Goal: Information Seeking & Learning: Learn about a topic

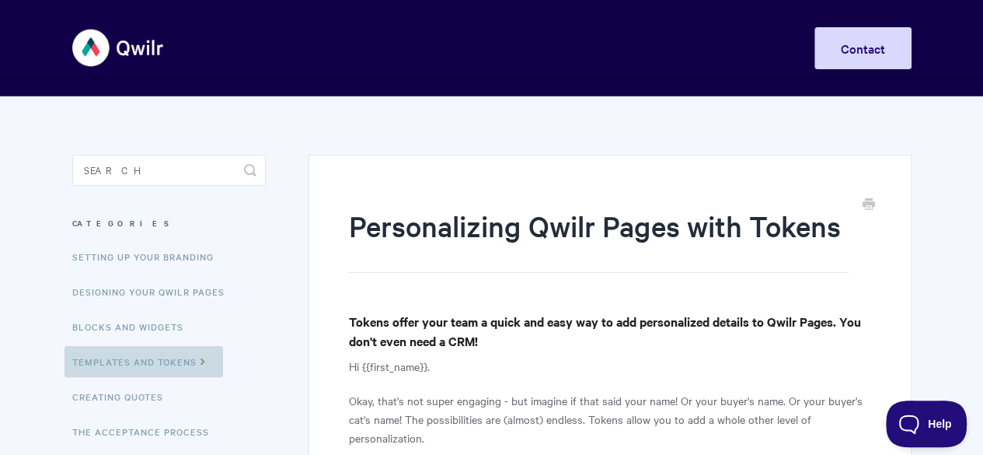
click at [149, 360] on link "Templates and Tokens" at bounding box center [143, 361] width 159 height 31
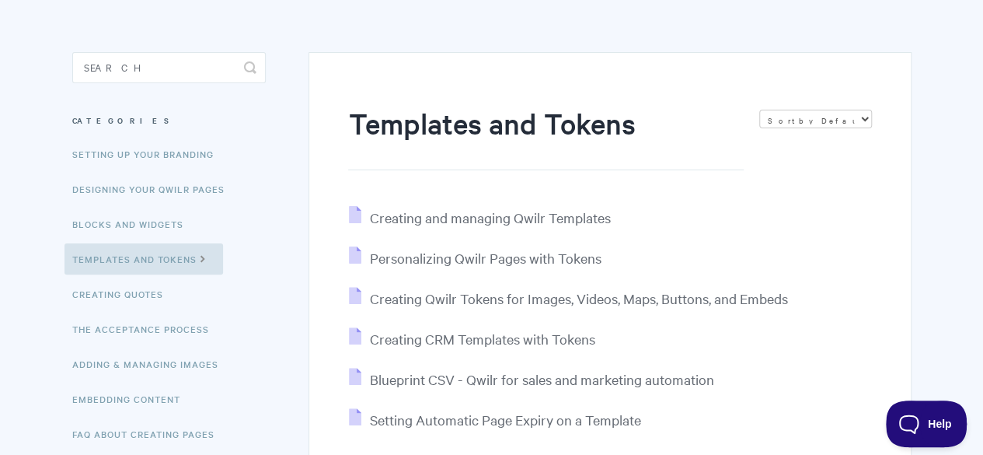
scroll to position [124, 0]
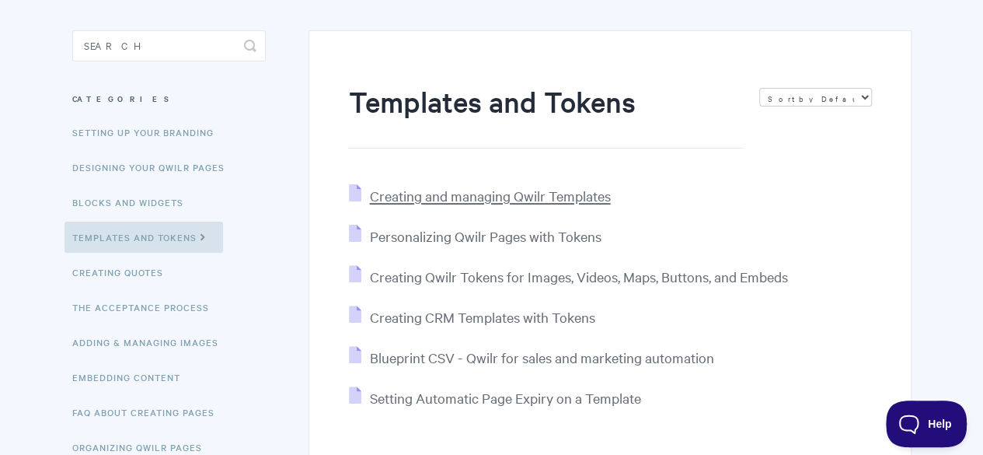
click at [533, 199] on span "Creating and managing Qwilr Templates" at bounding box center [489, 195] width 241 height 18
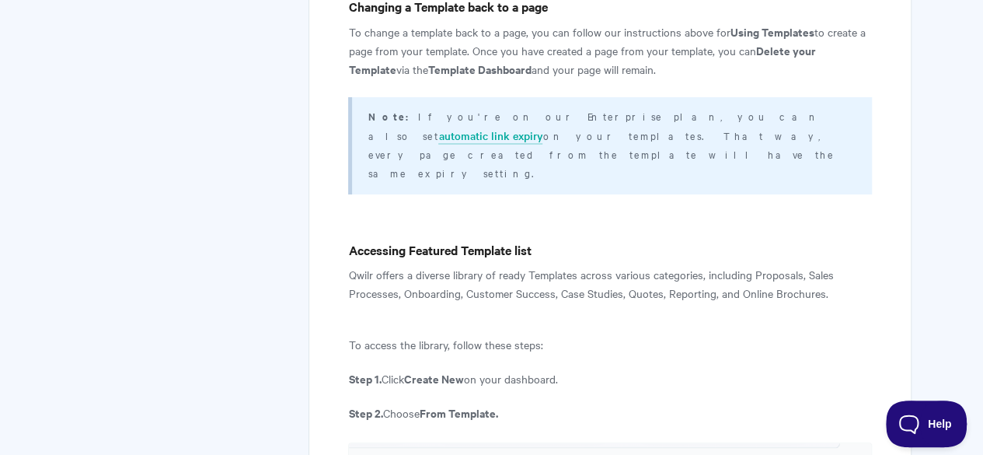
scroll to position [5967, 0]
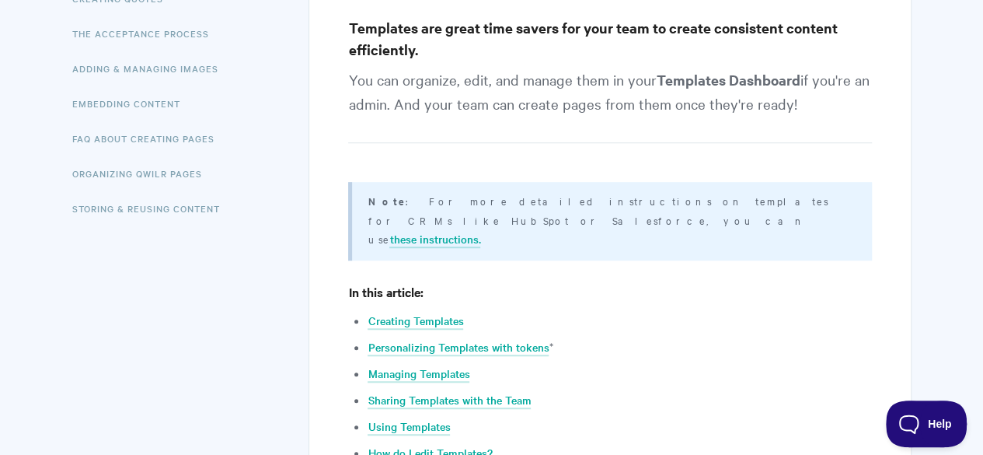
scroll to position [0, 0]
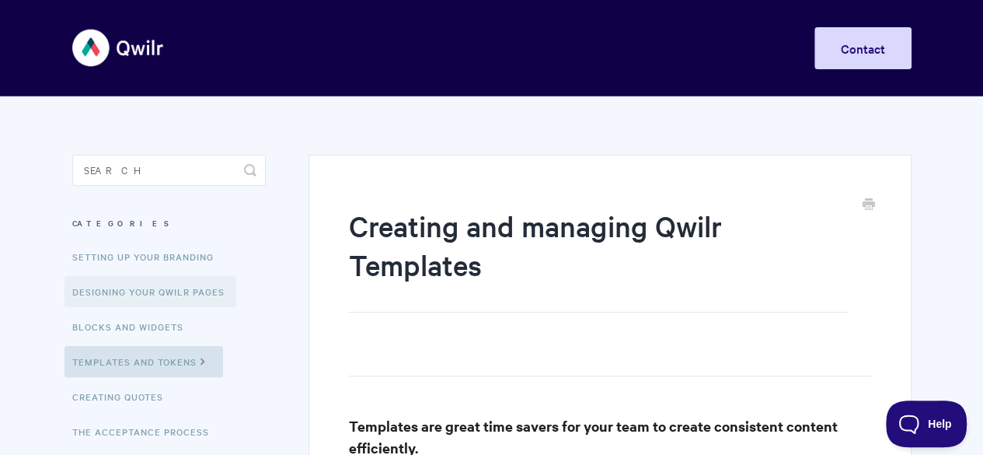
click at [208, 279] on link "Designing Your Qwilr Pages" at bounding box center [150, 291] width 172 height 31
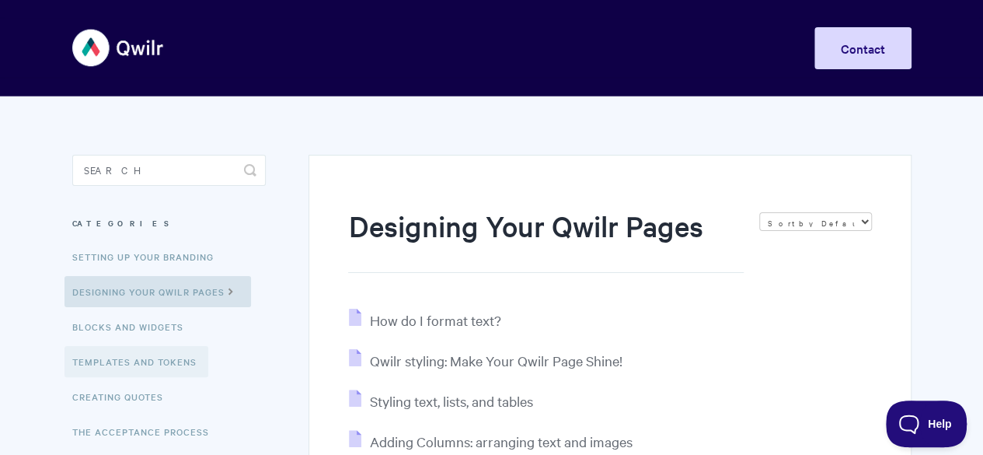
click at [177, 363] on link "Templates and Tokens" at bounding box center [136, 361] width 144 height 31
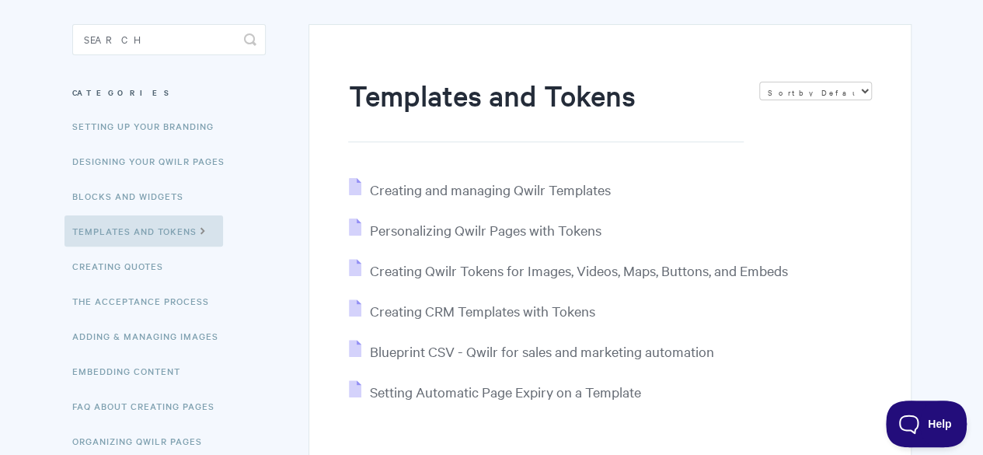
scroll to position [155, 0]
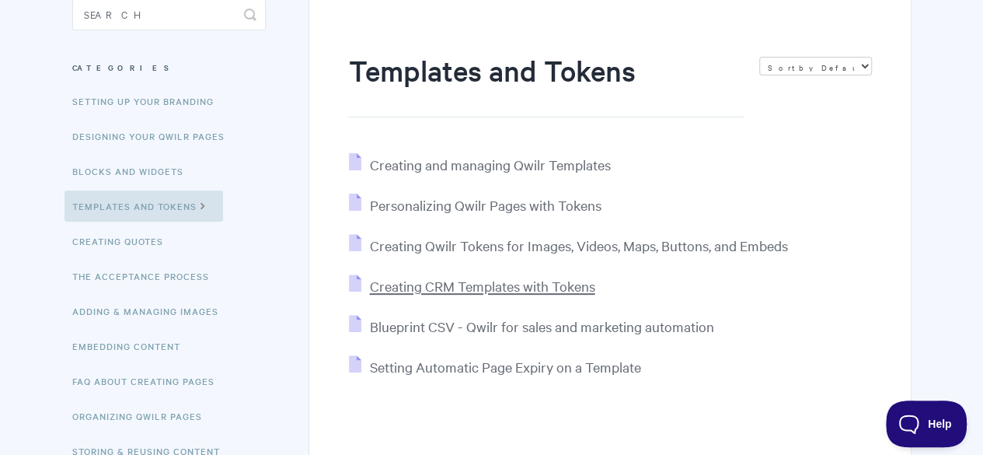
click at [536, 291] on span "Creating CRM Templates with Tokens" at bounding box center [481, 286] width 225 height 18
click at [925, 439] on button "Help" at bounding box center [920, 420] width 81 height 47
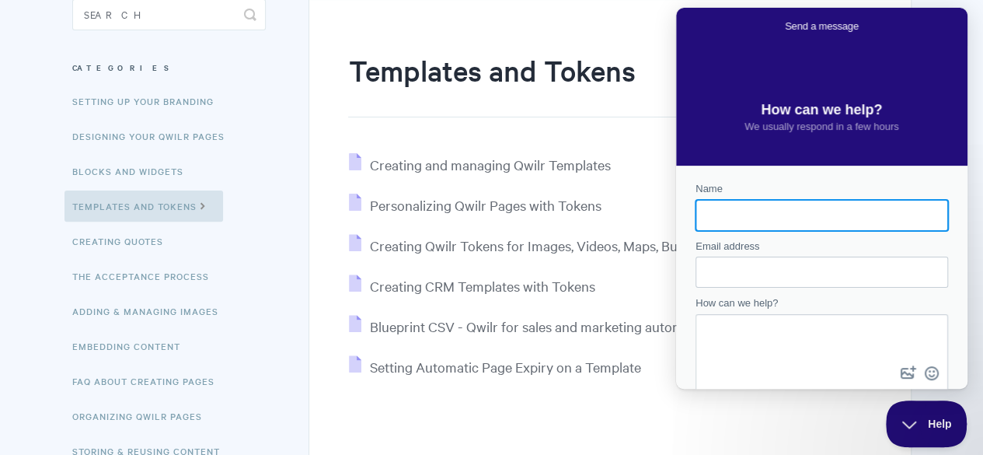
scroll to position [0, 0]
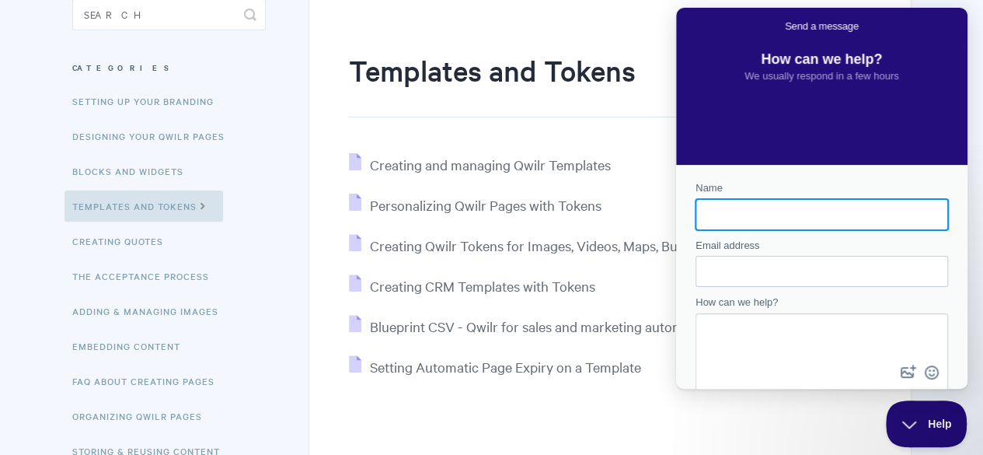
click at [972, 49] on body "Toggle Navigation Home Getting Started Creating & Editing Pages Sharing & Analy…" at bounding box center [491, 215] width 983 height 740
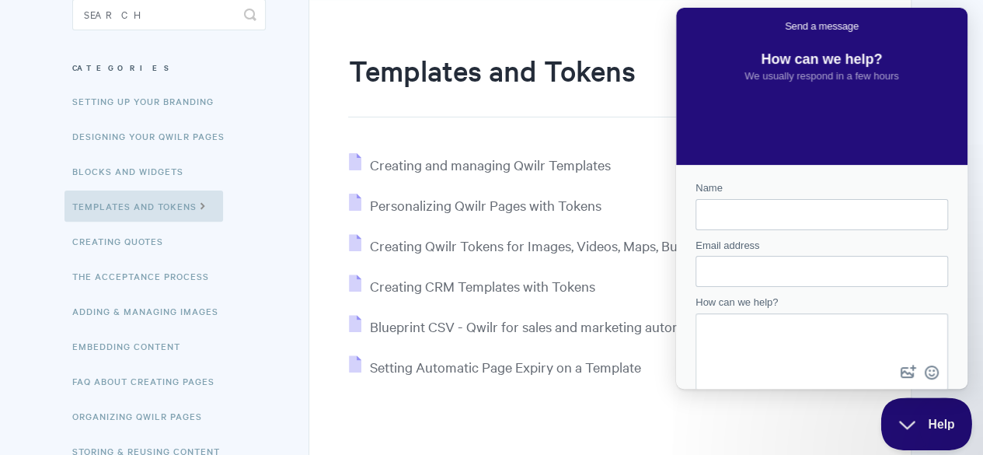
click at [907, 419] on span "Help" at bounding box center [920, 420] width 81 height 11
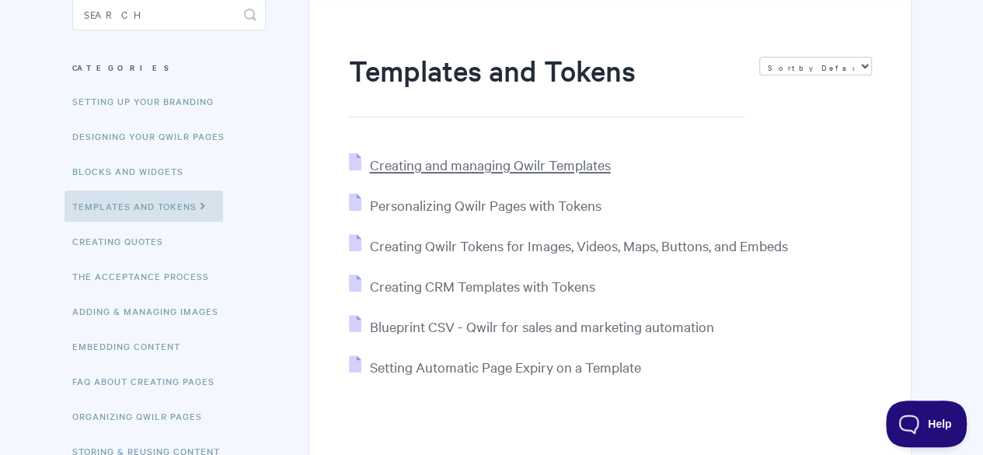
click at [565, 169] on span "Creating and managing Qwilr Templates" at bounding box center [489, 164] width 241 height 18
click at [598, 204] on span "Personalizing Qwilr Pages with Tokens" at bounding box center [485, 205] width 232 height 18
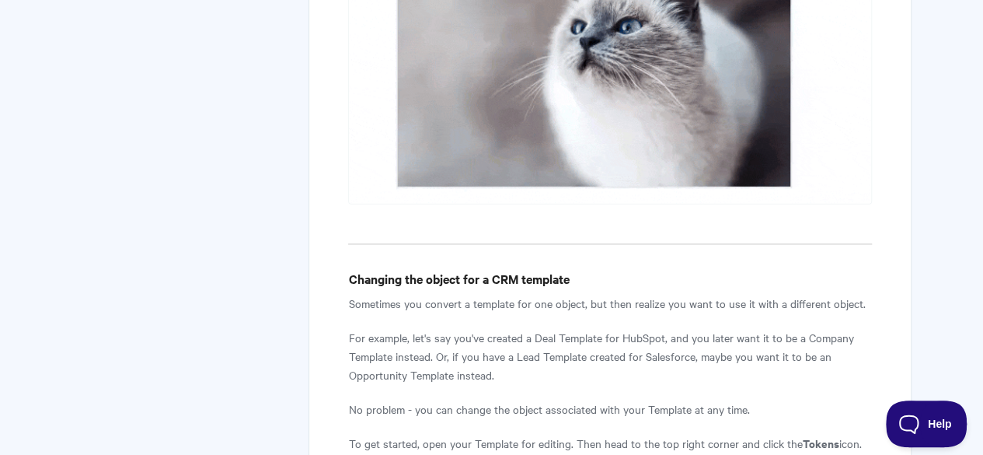
scroll to position [5315, 0]
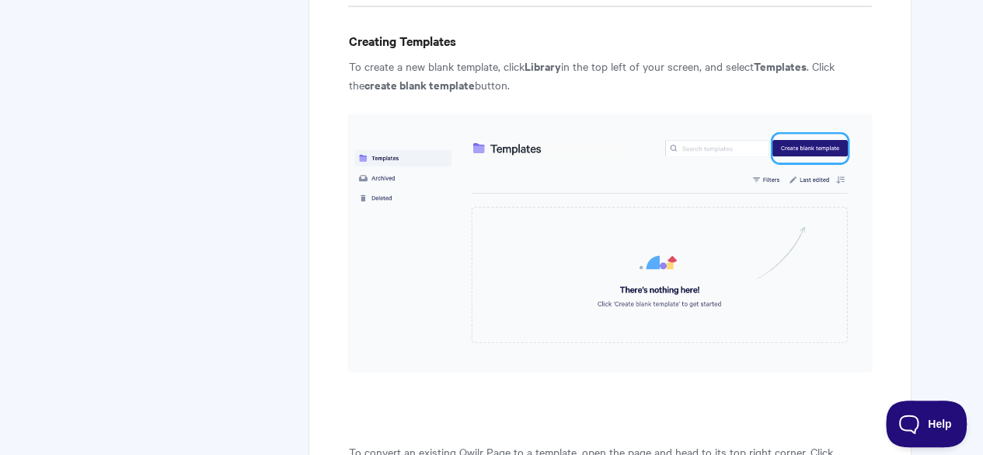
scroll to position [1001, 0]
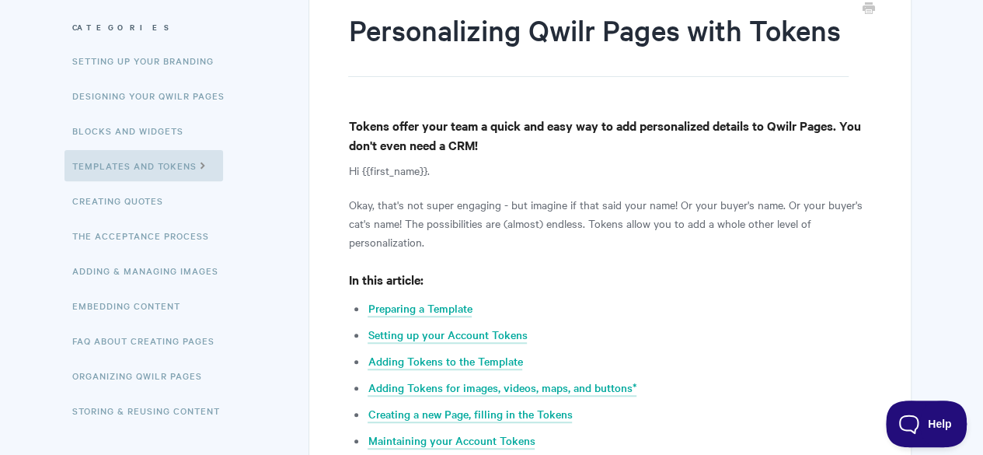
scroll to position [280, 0]
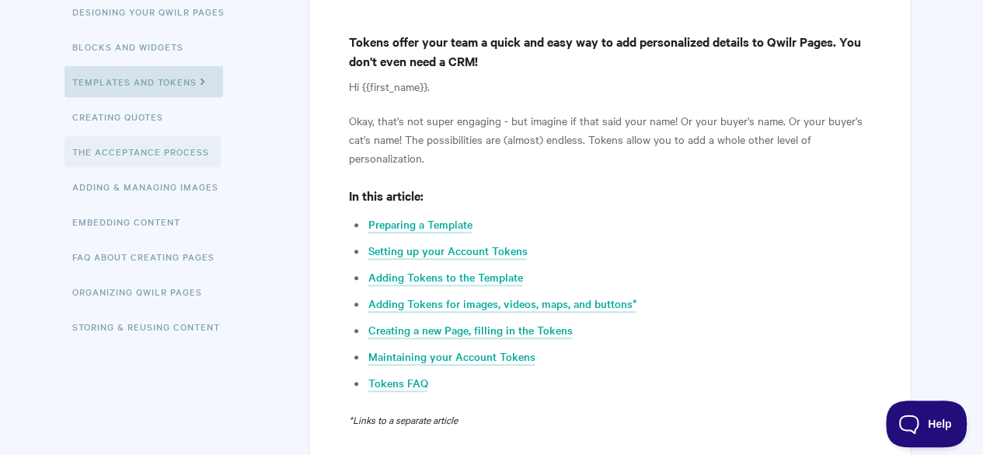
click at [185, 152] on link "The Acceptance Process" at bounding box center [142, 151] width 156 height 31
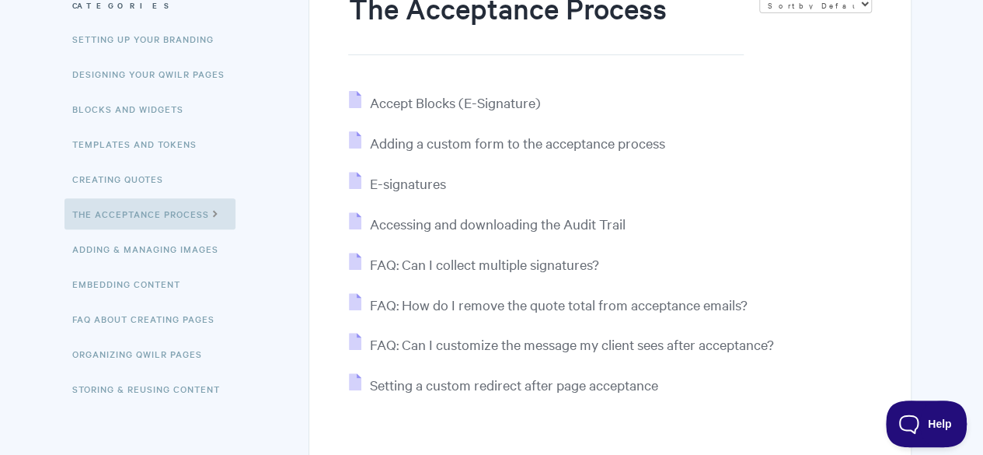
scroll to position [249, 0]
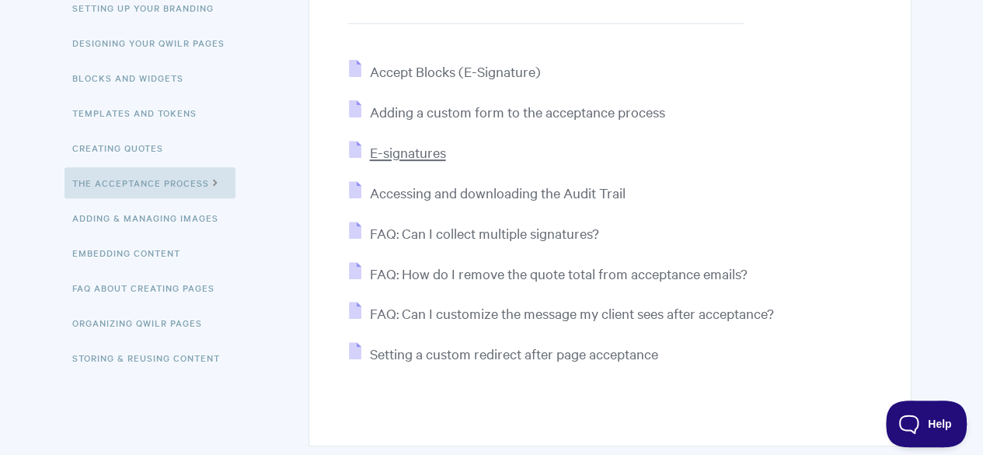
click at [416, 145] on span "E-signatures" at bounding box center [407, 152] width 76 height 18
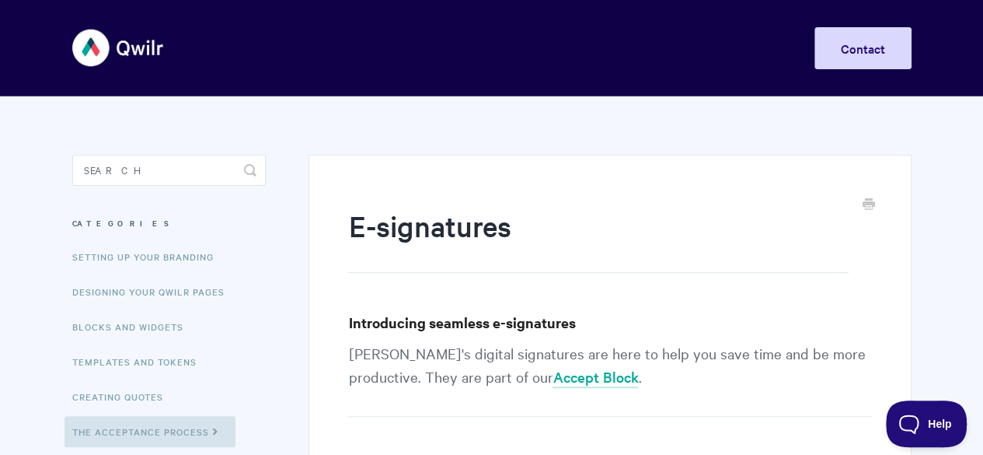
click at [178, 253] on link "Setting up your Branding" at bounding box center [144, 256] width 161 height 31
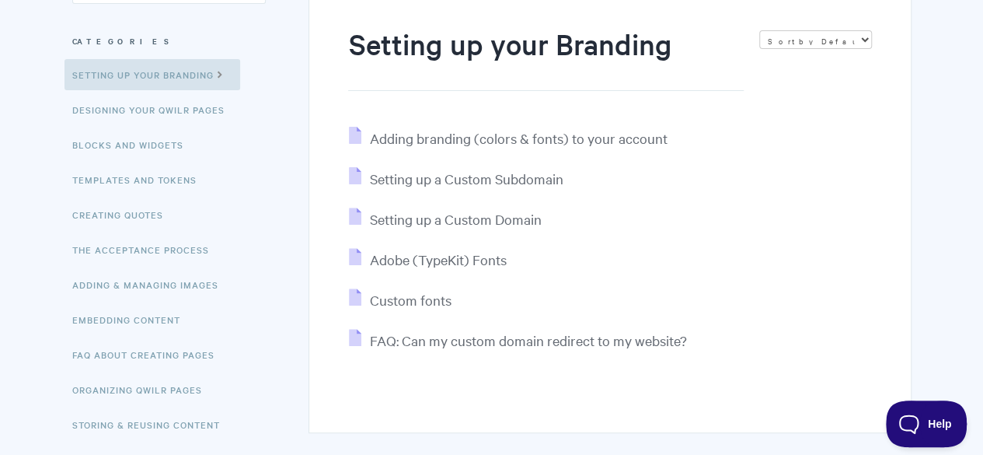
scroll to position [184, 0]
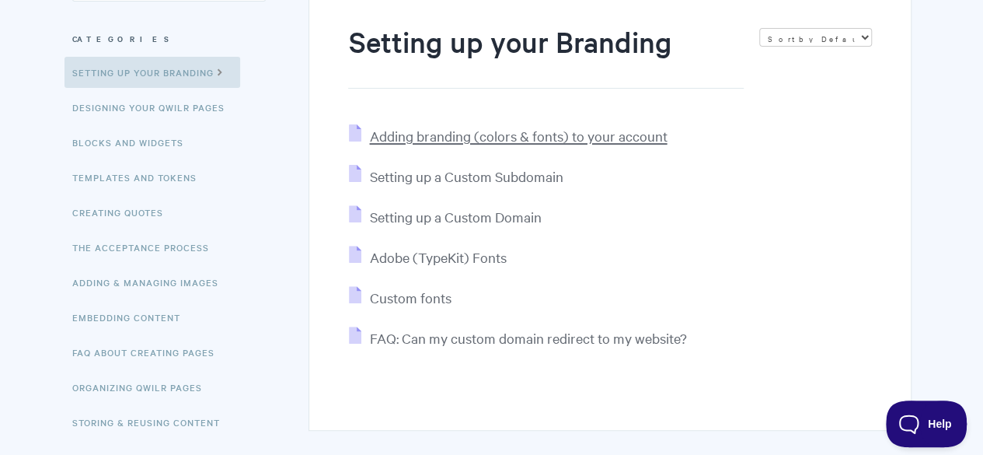
click at [564, 134] on span "Adding branding (colors & fonts) to your account" at bounding box center [518, 136] width 298 height 18
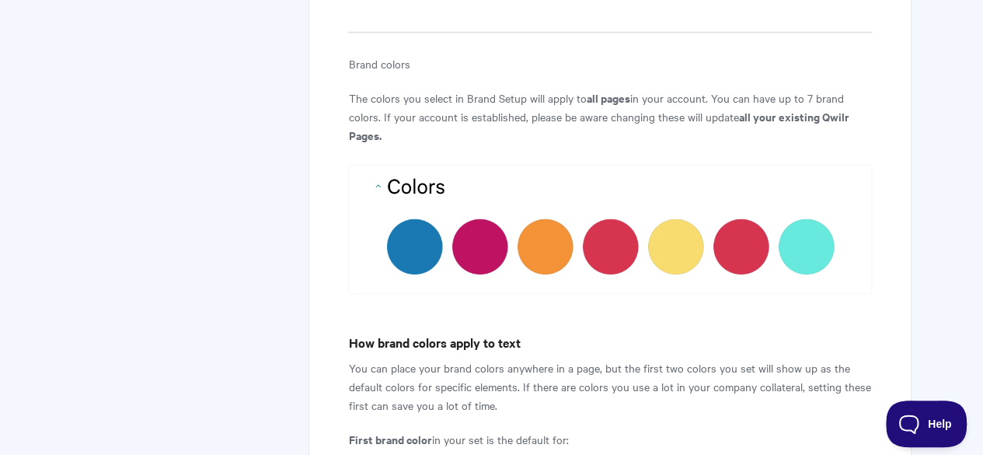
scroll to position [2067, 0]
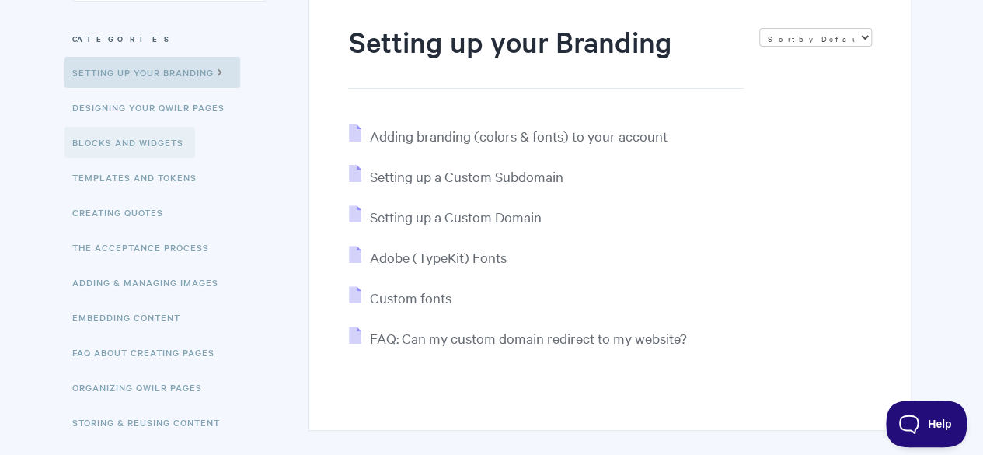
click at [100, 148] on link "Blocks and Widgets" at bounding box center [129, 142] width 131 height 31
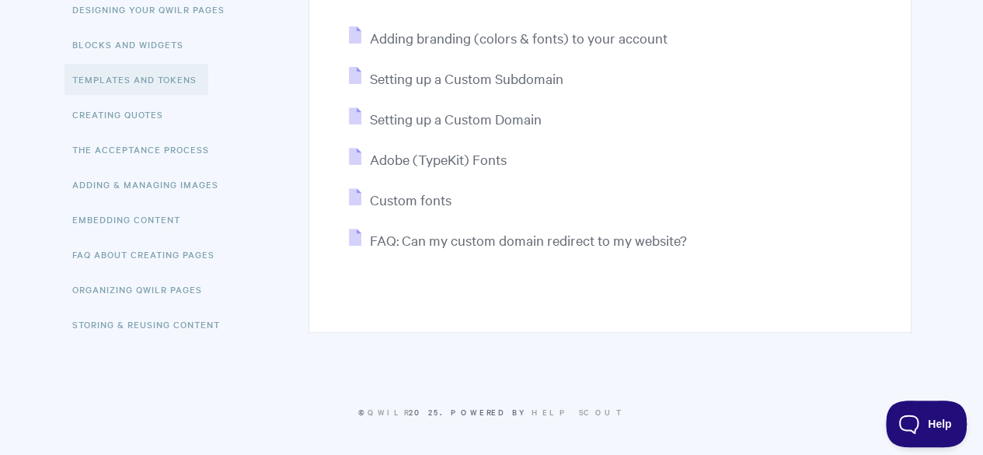
scroll to position [285, 0]
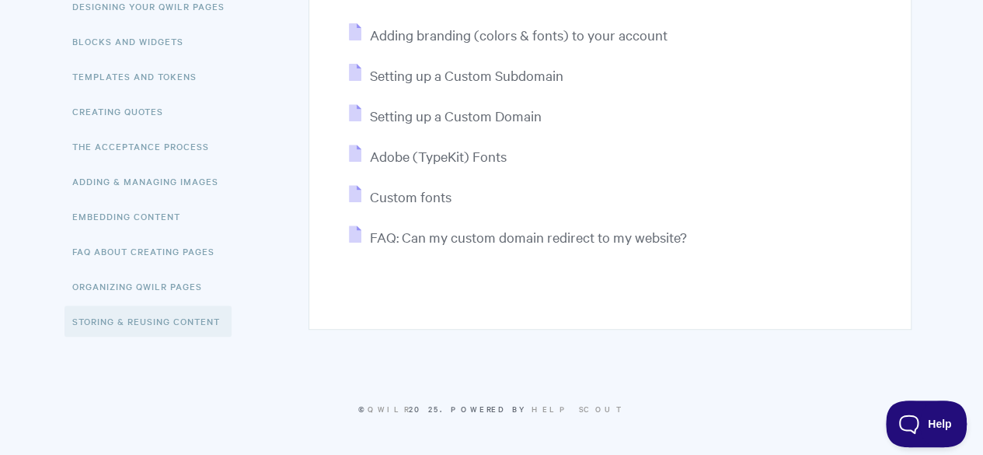
click at [183, 334] on link "Storing & Reusing Content" at bounding box center [147, 320] width 167 height 31
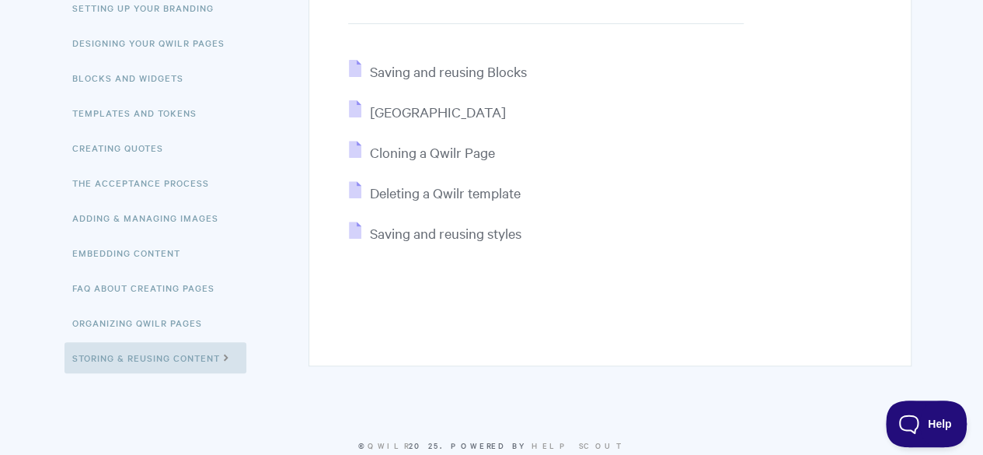
scroll to position [218, 0]
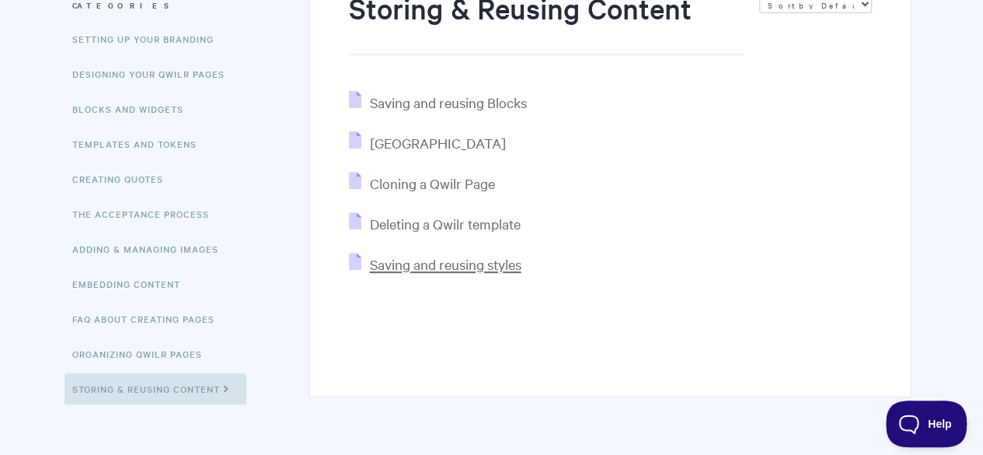
click at [490, 268] on span "Saving and reusing styles" at bounding box center [445, 264] width 152 height 18
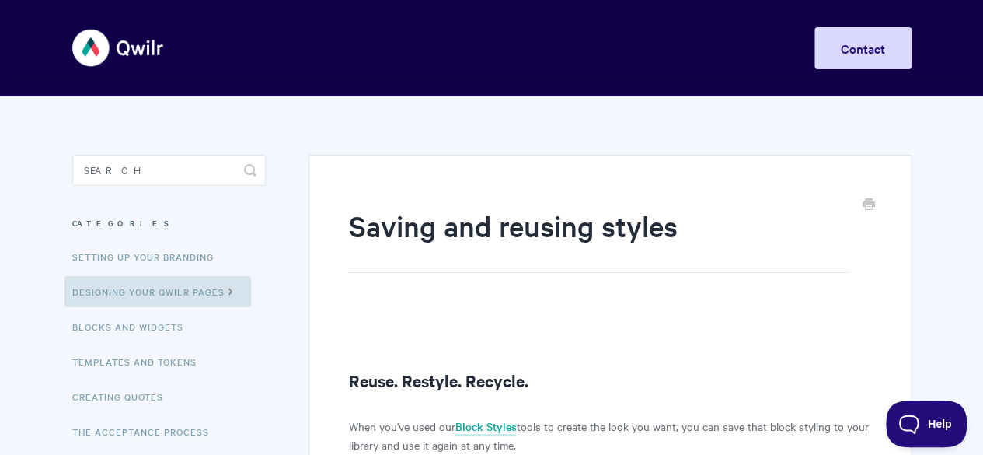
click at [120, 47] on img at bounding box center [118, 48] width 92 height 58
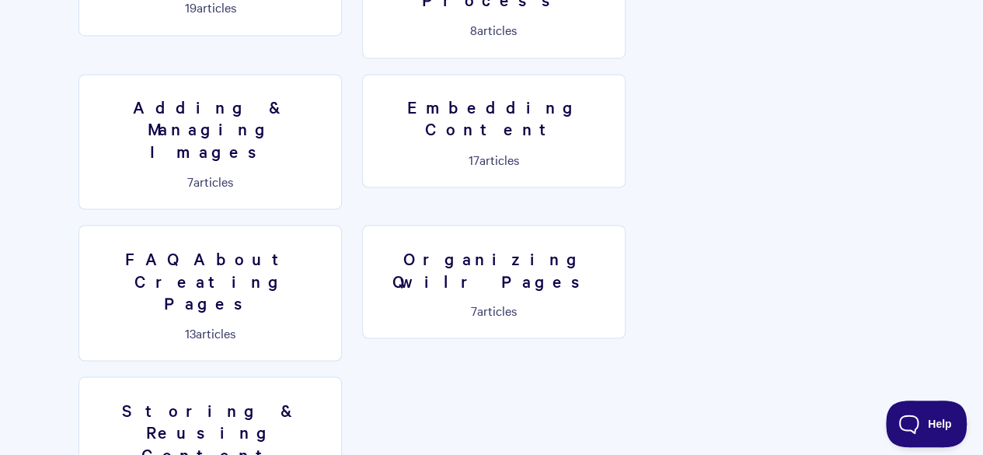
scroll to position [1280, 0]
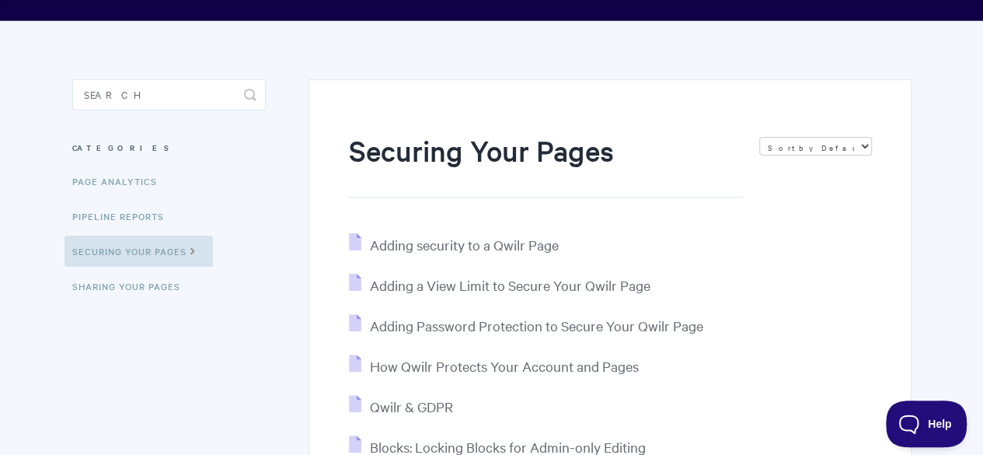
scroll to position [124, 0]
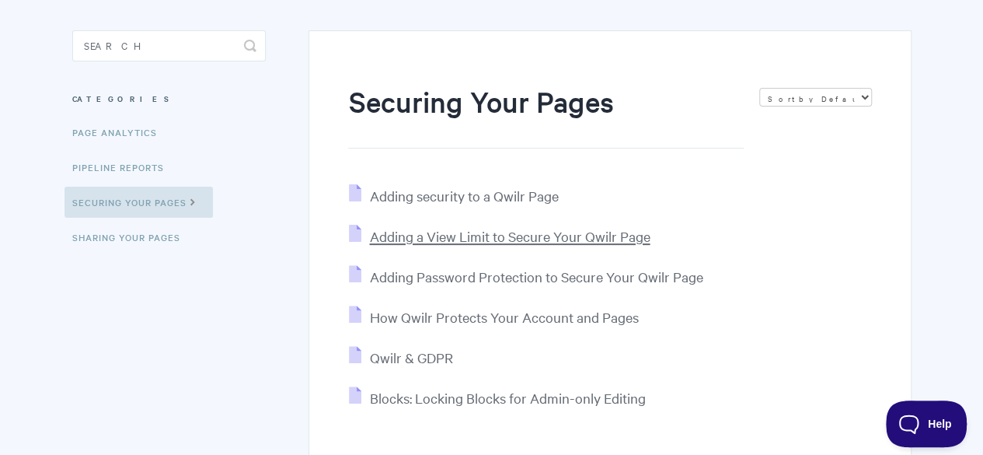
click at [618, 234] on span "Adding a View Limit to Secure Your Qwilr Page" at bounding box center [509, 236] width 280 height 18
click at [437, 357] on span "Qwilr & GDPR" at bounding box center [410, 357] width 83 height 18
click at [166, 242] on link "Sharing Your Pages" at bounding box center [127, 236] width 127 height 31
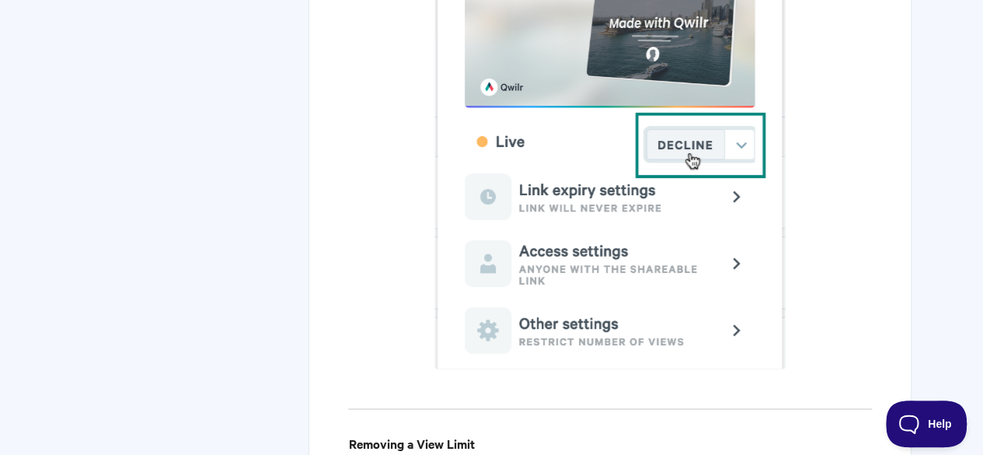
scroll to position [2890, 0]
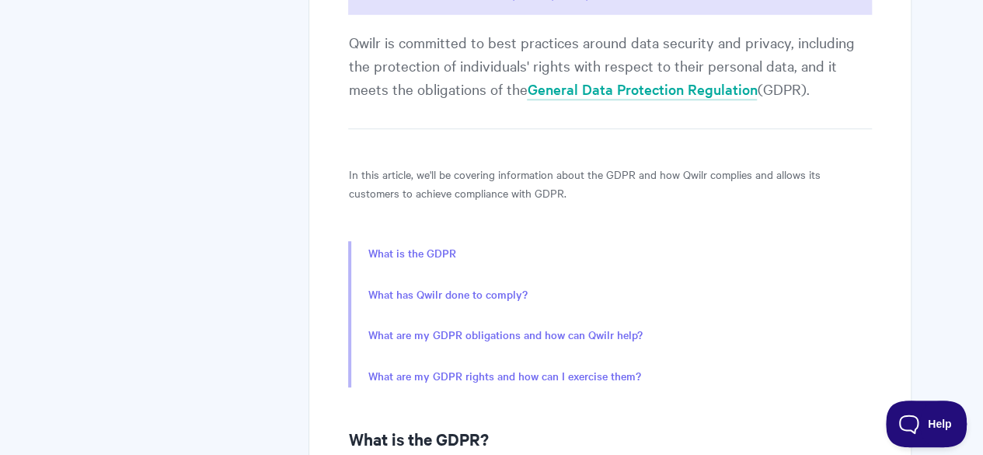
scroll to position [342, 0]
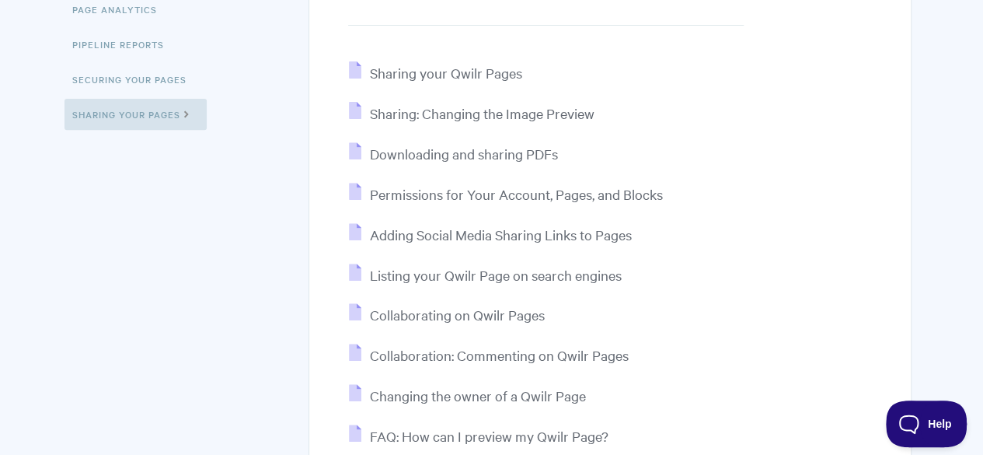
scroll to position [249, 0]
click at [479, 71] on span "Sharing your Qwilr Pages" at bounding box center [445, 71] width 152 height 18
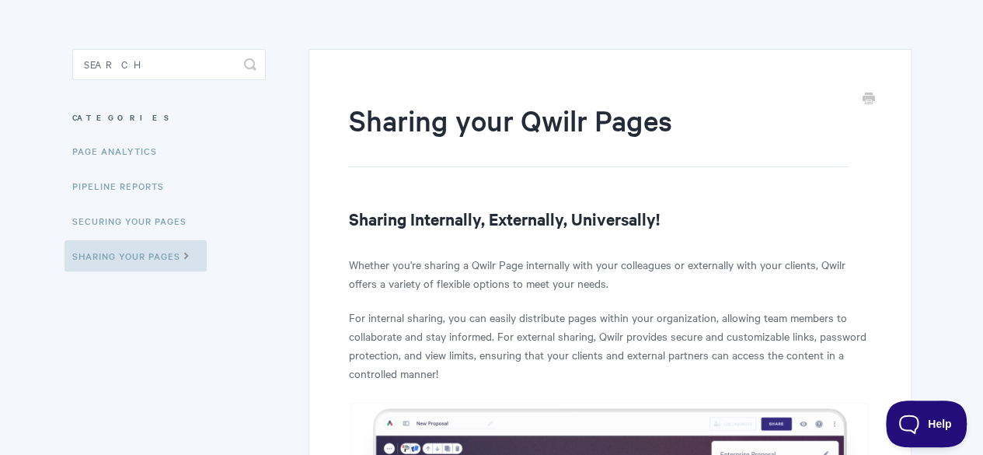
scroll to position [75, 0]
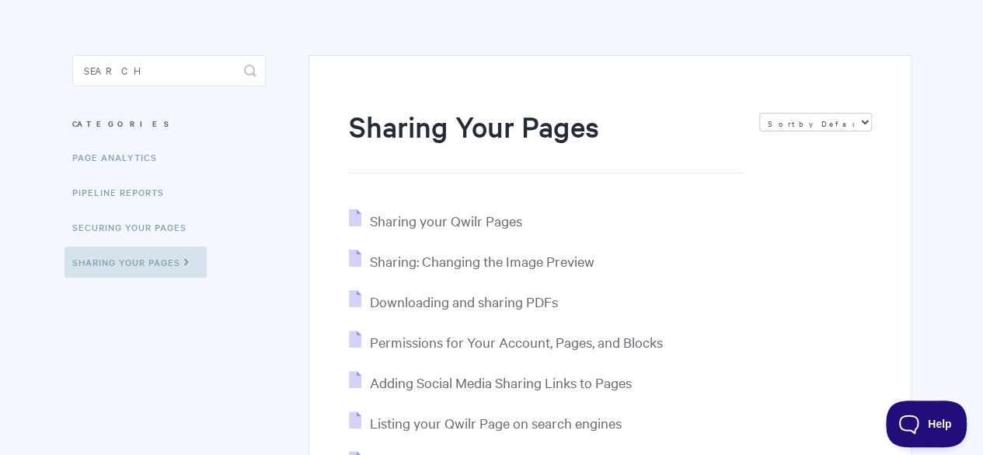
scroll to position [82, 0]
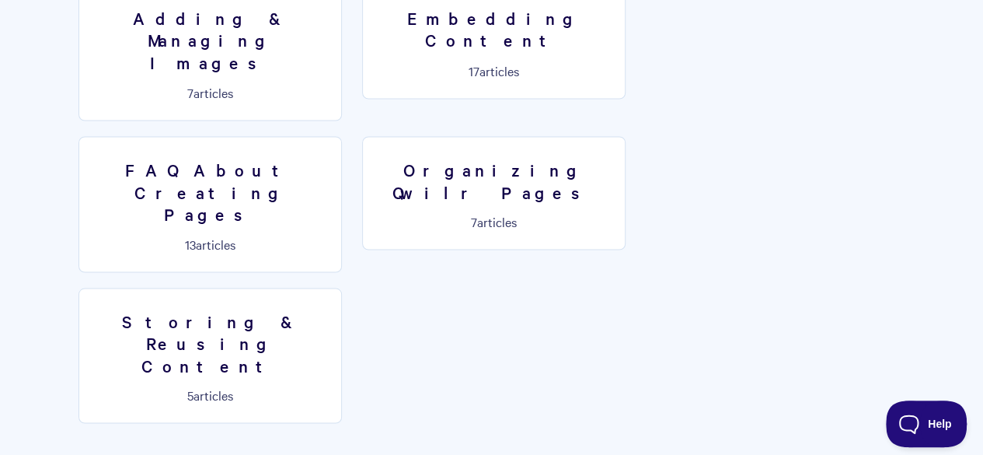
scroll to position [1406, 0]
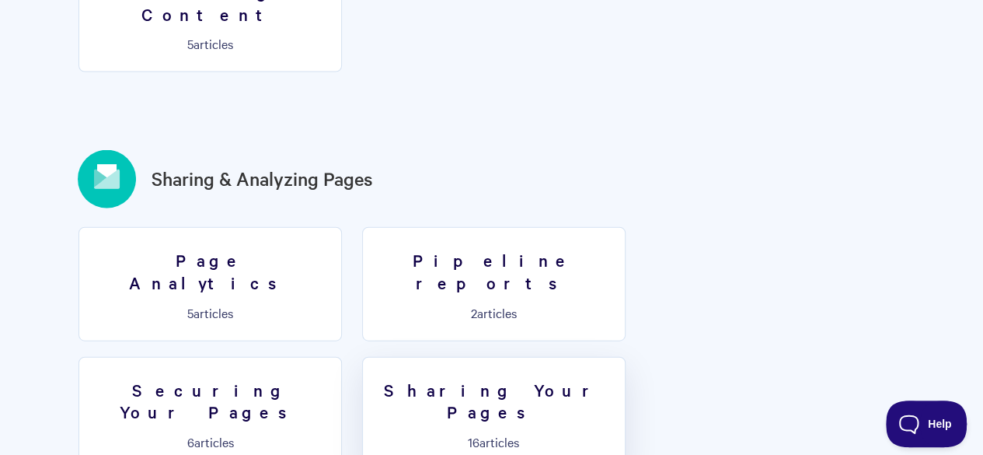
scroll to position [1748, 0]
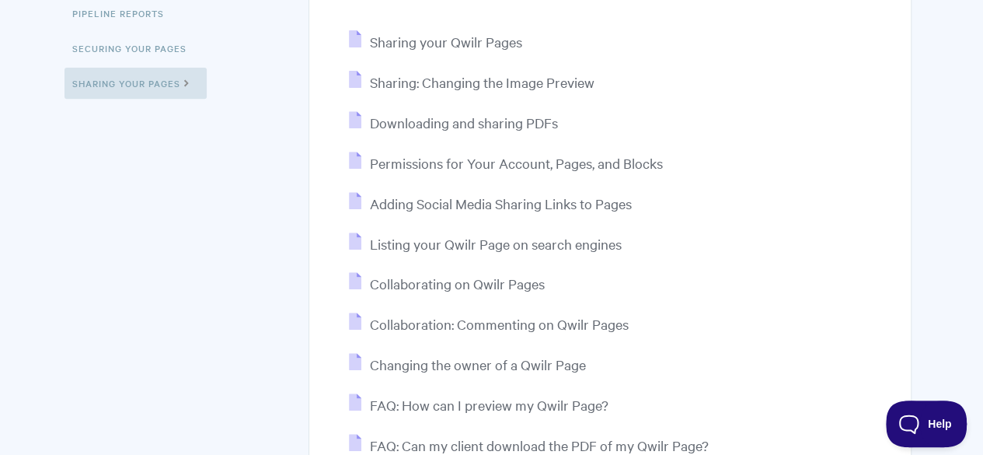
scroll to position [280, 0]
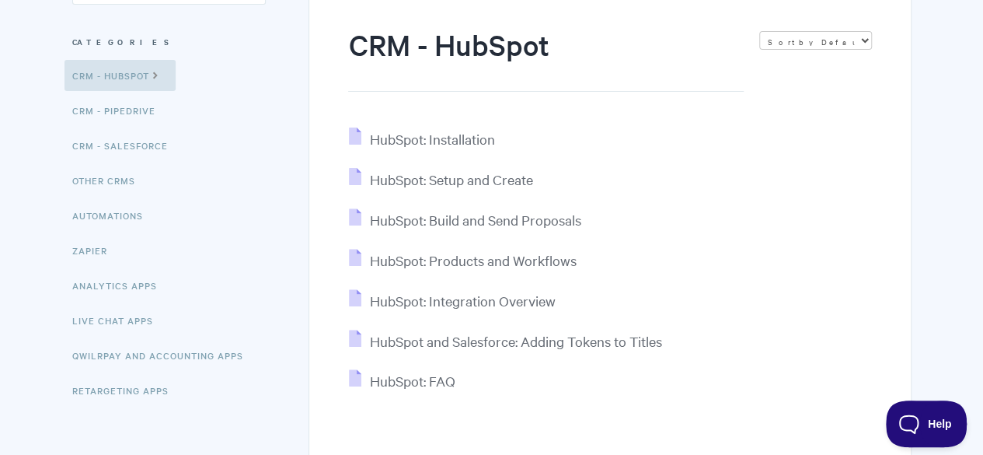
scroll to position [186, 0]
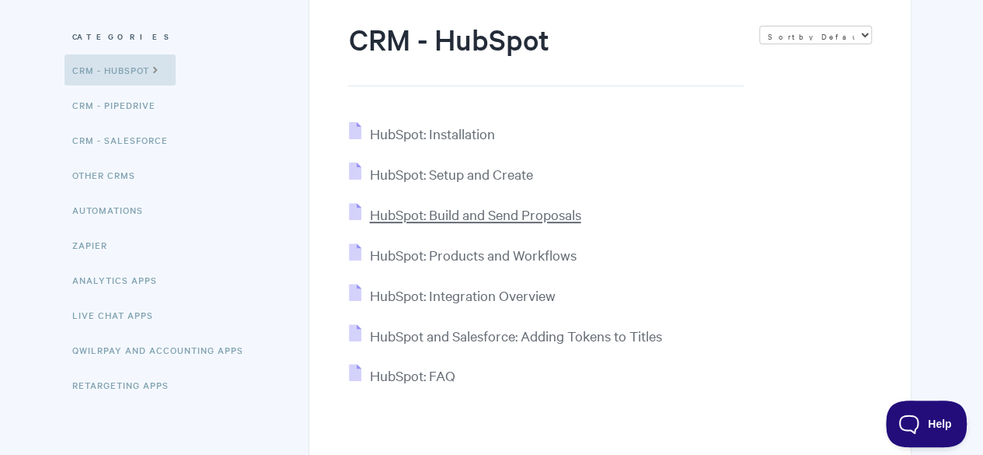
click at [521, 220] on span "HubSpot: Build and Send Proposals" at bounding box center [474, 214] width 211 height 18
click at [522, 260] on span "HubSpot: Products and Workflows" at bounding box center [472, 255] width 207 height 18
click at [524, 298] on span "HubSpot: Integration Overview" at bounding box center [462, 295] width 186 height 18
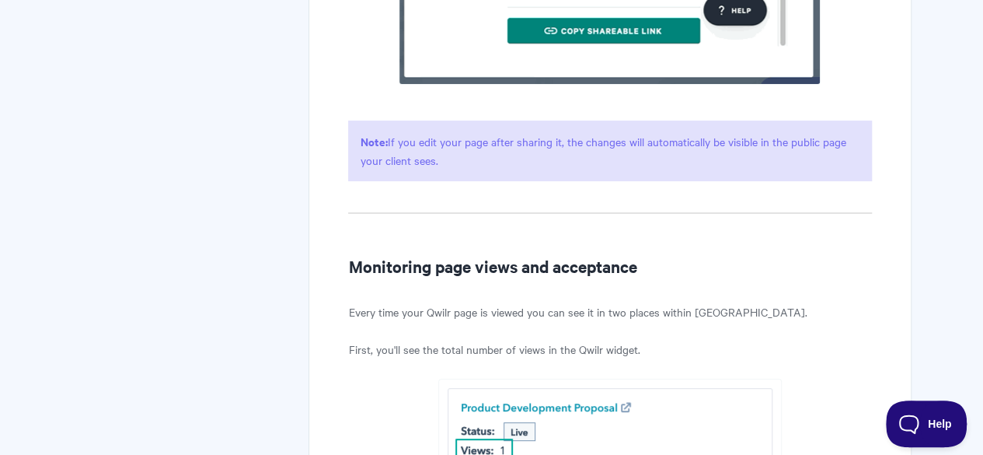
scroll to position [2984, 0]
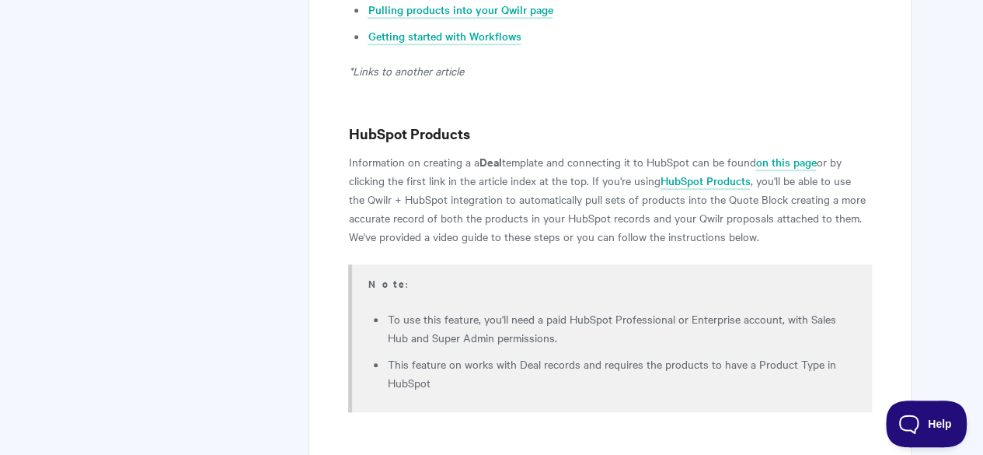
scroll to position [286, 0]
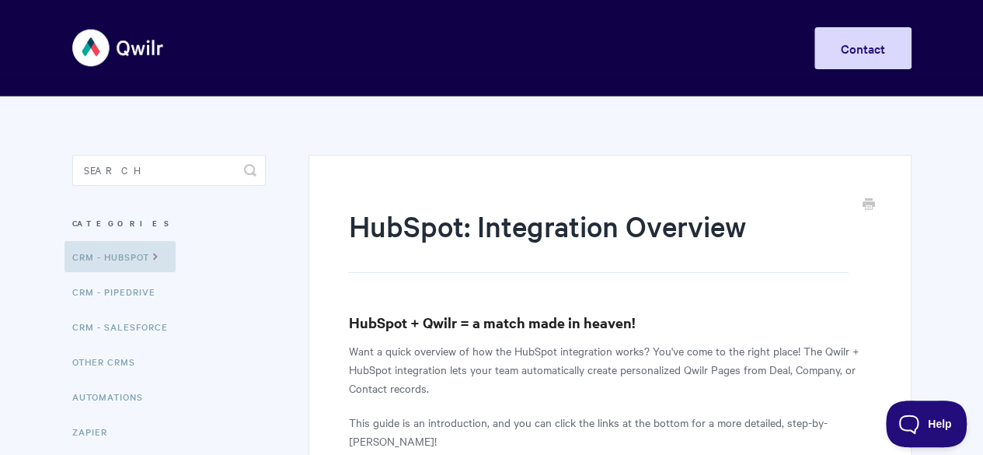
click at [132, 51] on img at bounding box center [118, 48] width 92 height 58
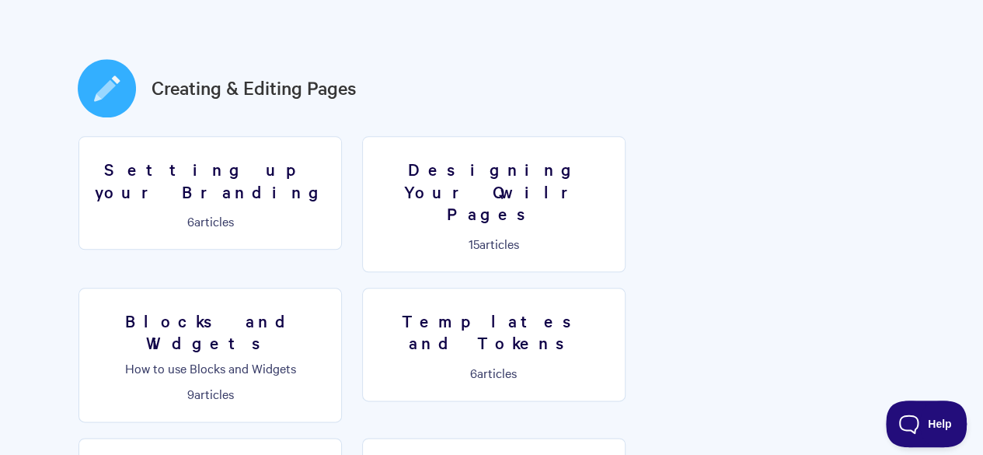
scroll to position [1193, 0]
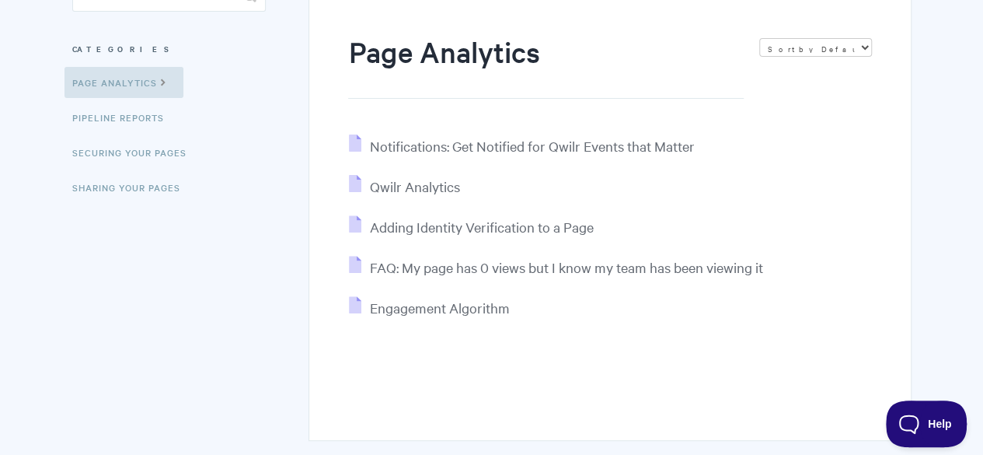
scroll to position [179, 0]
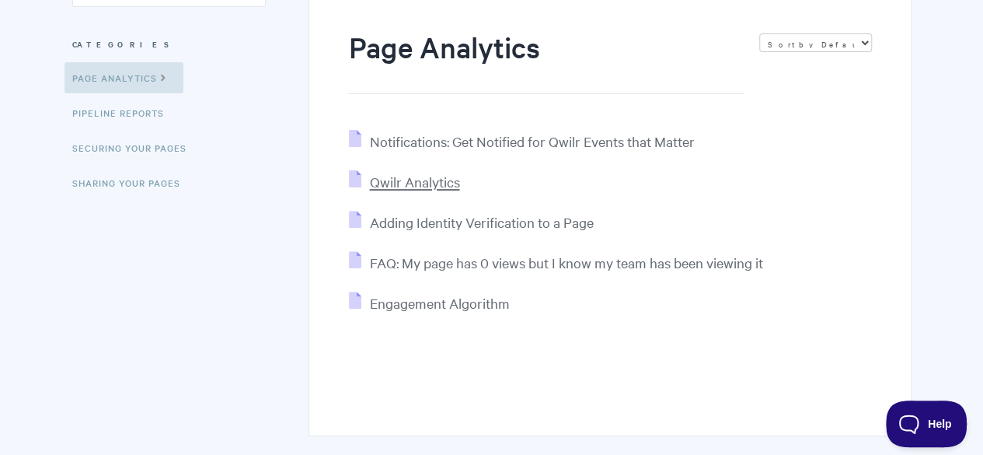
click at [413, 183] on span "Qwilr Analytics" at bounding box center [414, 181] width 90 height 18
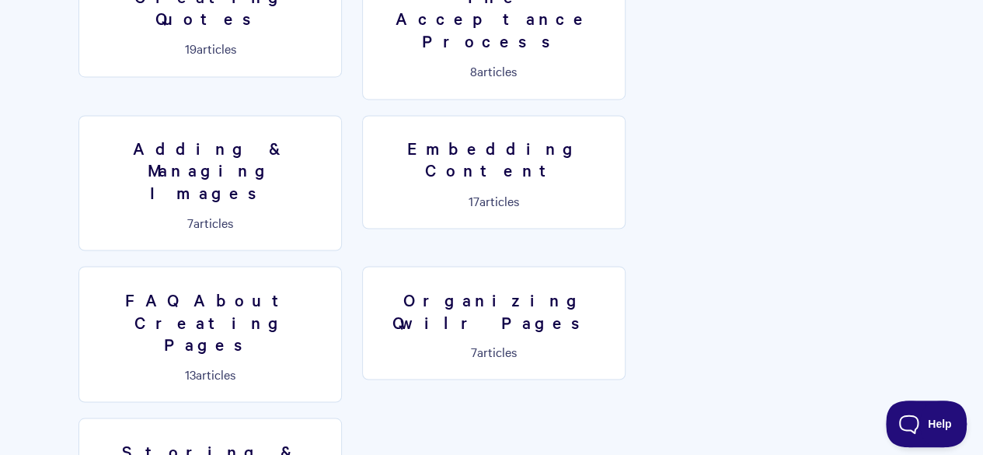
scroll to position [1300, 0]
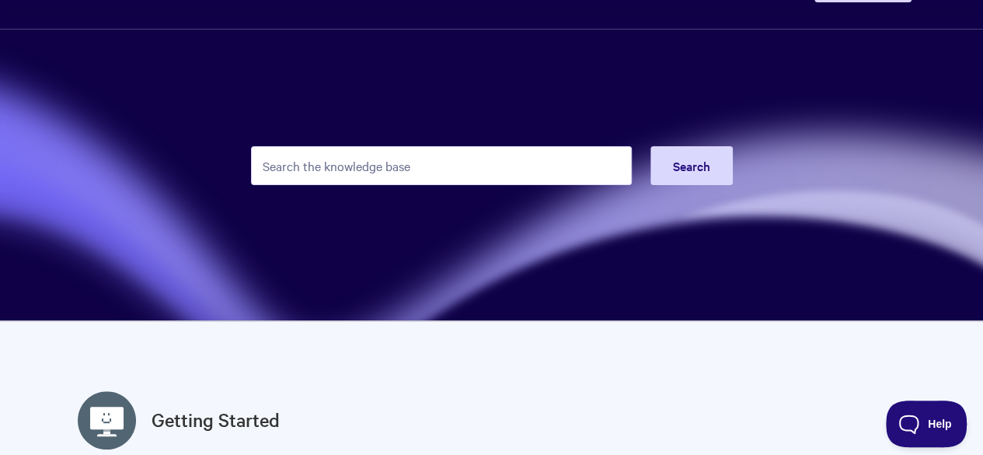
scroll to position [5, 0]
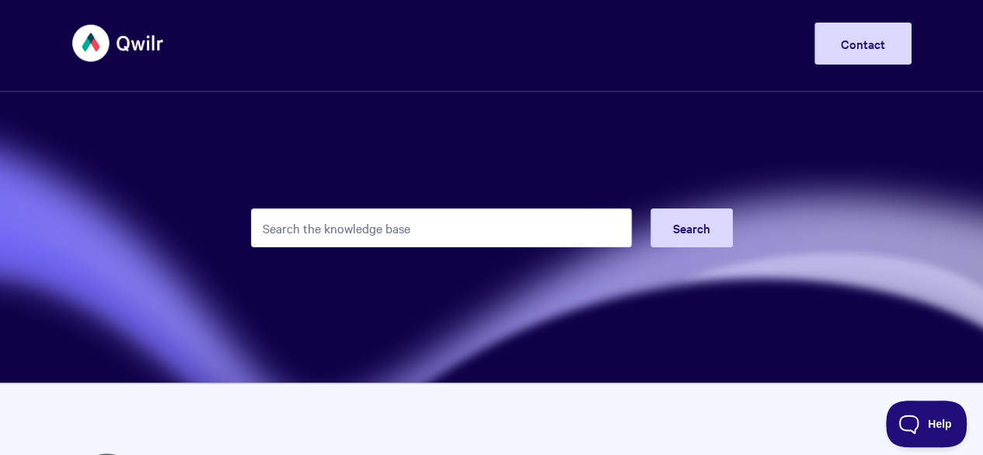
click at [364, 219] on input "Search the knowledge base" at bounding box center [441, 227] width 381 height 39
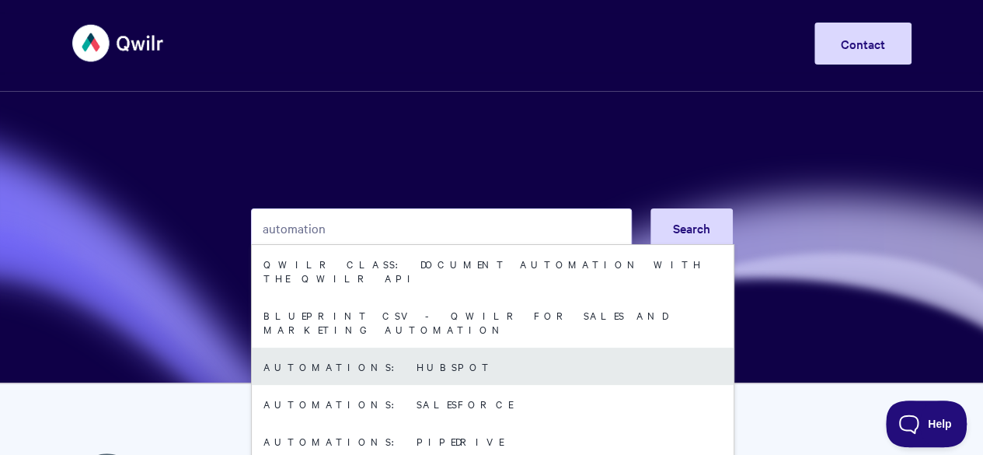
type input "automation"
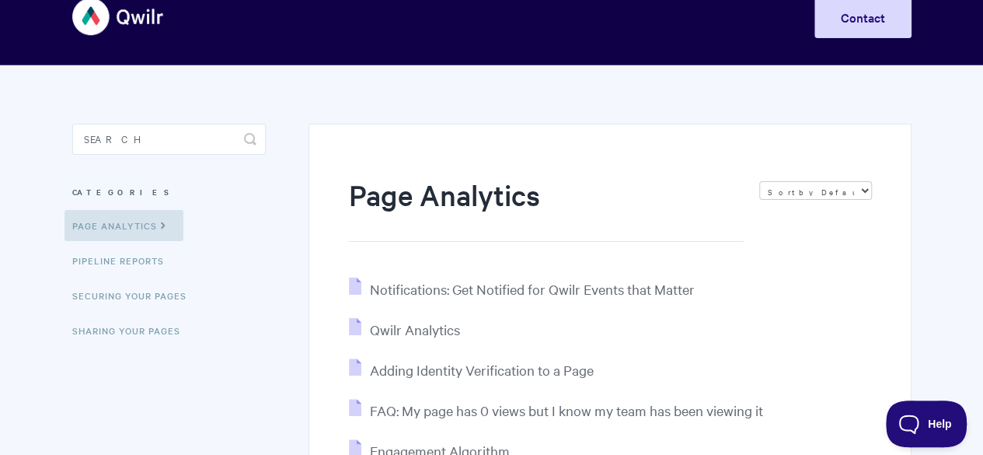
scroll to position [155, 0]
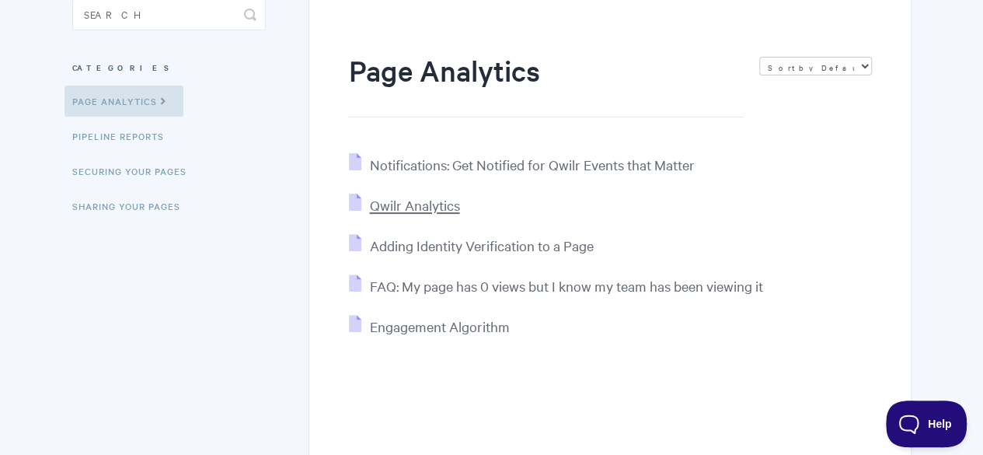
click at [415, 206] on span "Qwilr Analytics" at bounding box center [414, 205] width 90 height 18
click at [384, 164] on span "Notifications: Get Notified for Qwilr Events that Matter" at bounding box center [531, 164] width 325 height 18
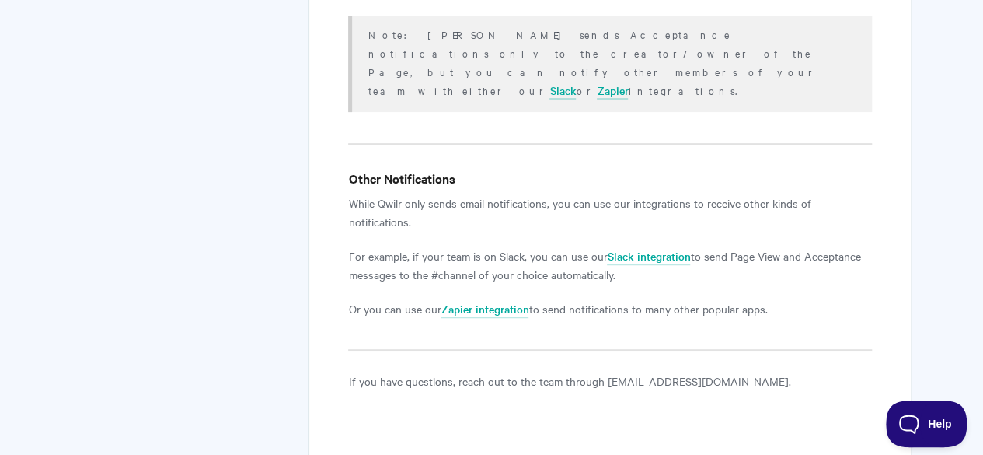
scroll to position [3170, 0]
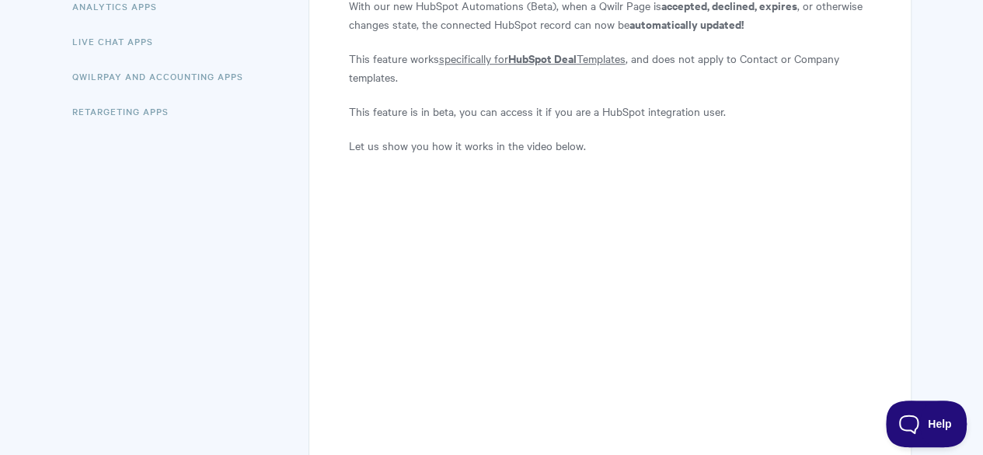
scroll to position [491, 0]
